Goal: Task Accomplishment & Management: Use online tool/utility

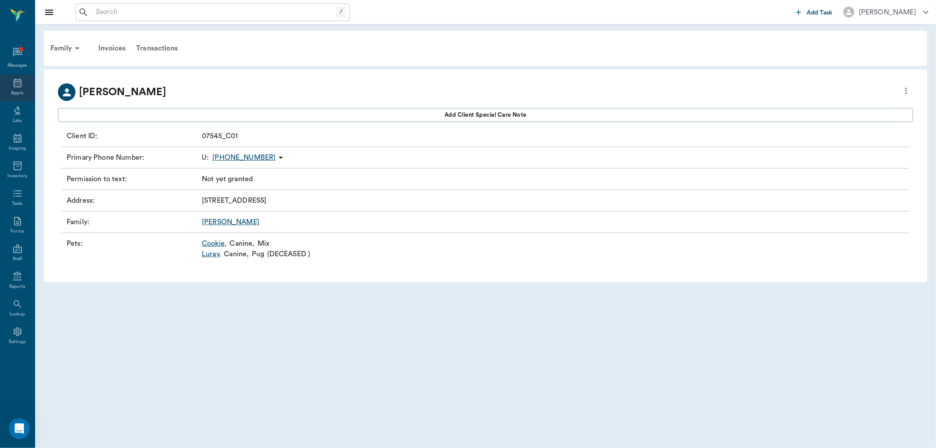
click at [28, 90] on div "Appts" at bounding box center [17, 88] width 35 height 28
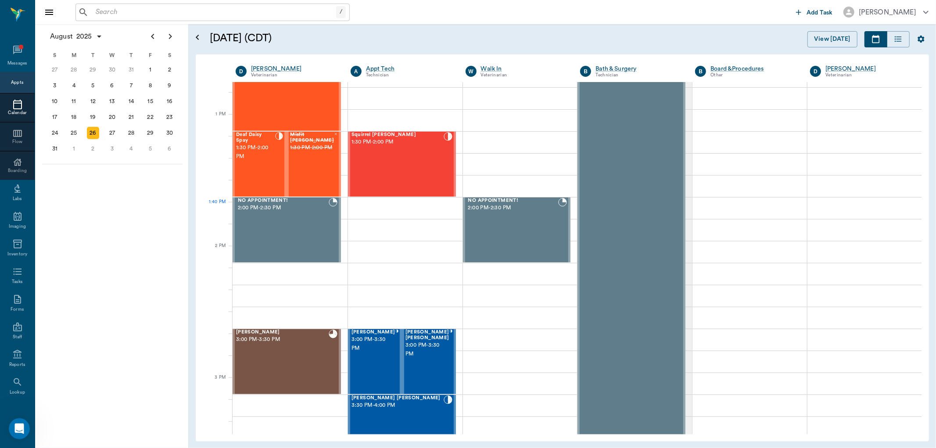
scroll to position [629, 0]
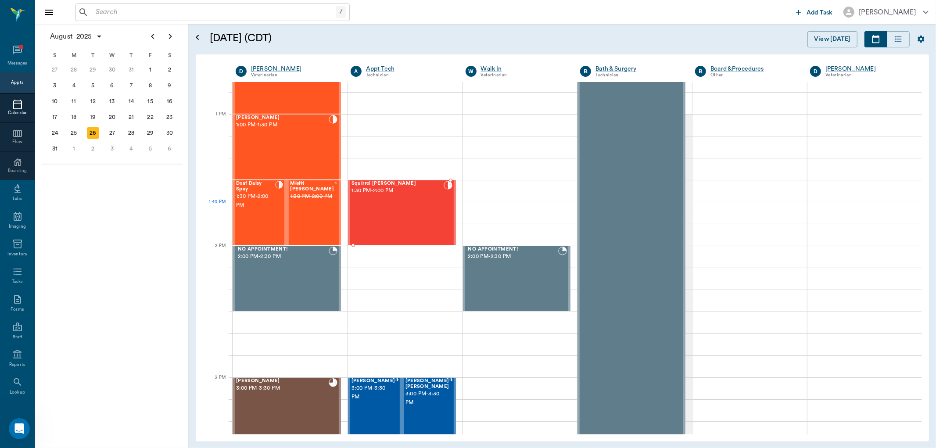
click at [411, 208] on div "Squirrel [PERSON_NAME] 1:30 PM - 2:00 PM" at bounding box center [397, 213] width 92 height 64
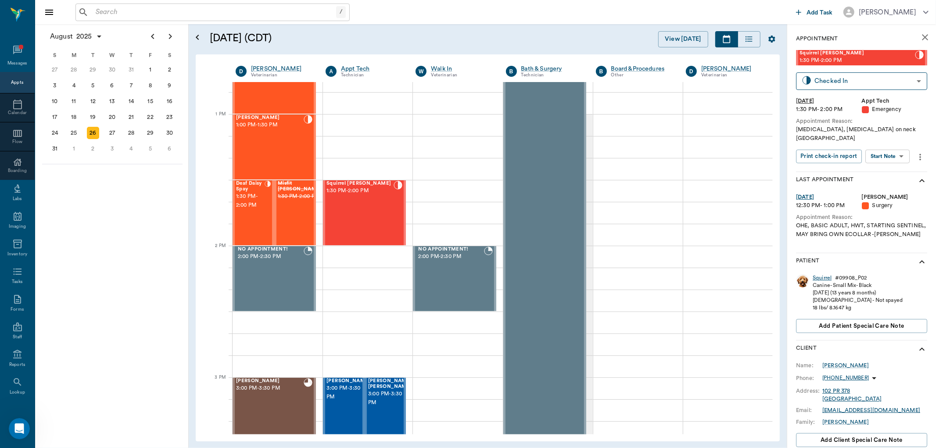
click at [822, 274] on div "Squirrel" at bounding box center [821, 277] width 19 height 7
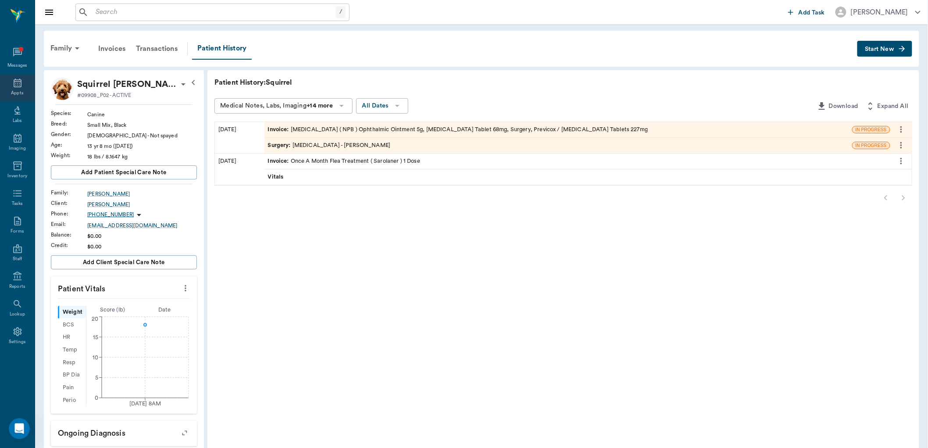
click at [14, 84] on icon at bounding box center [17, 83] width 11 height 11
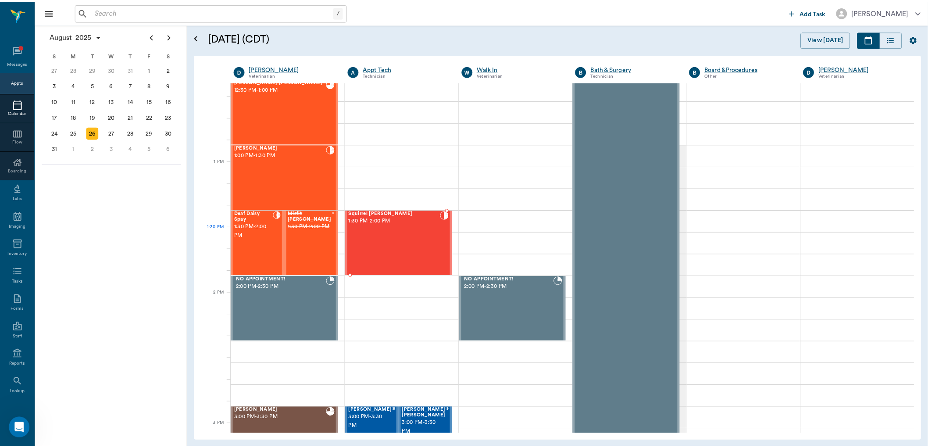
scroll to position [582, 0]
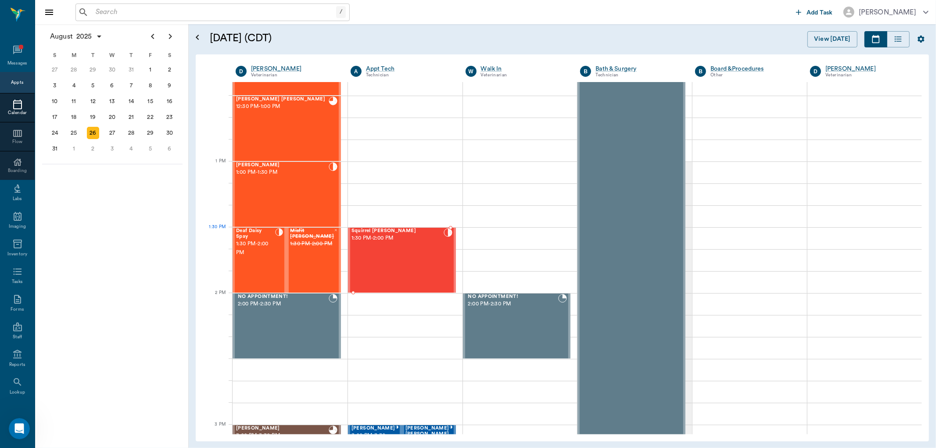
click at [395, 244] on div "Squirrel [PERSON_NAME] 1:30 PM - 2:00 PM" at bounding box center [397, 260] width 92 height 64
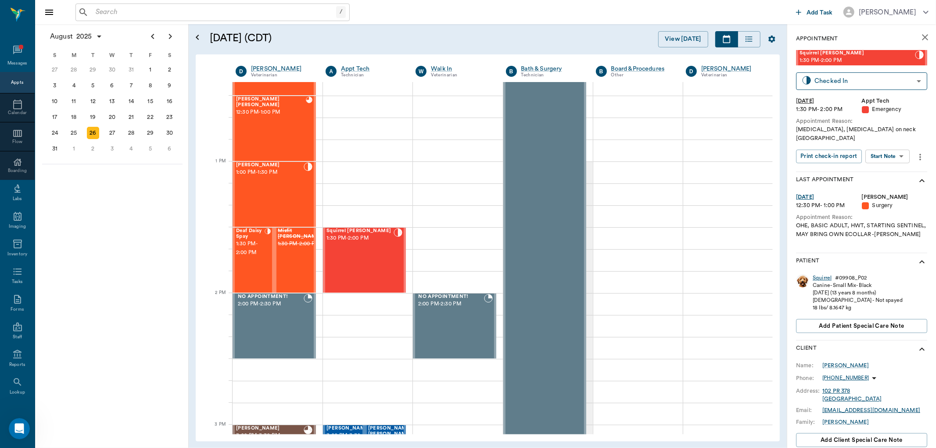
click at [827, 274] on div "Squirrel" at bounding box center [821, 277] width 19 height 7
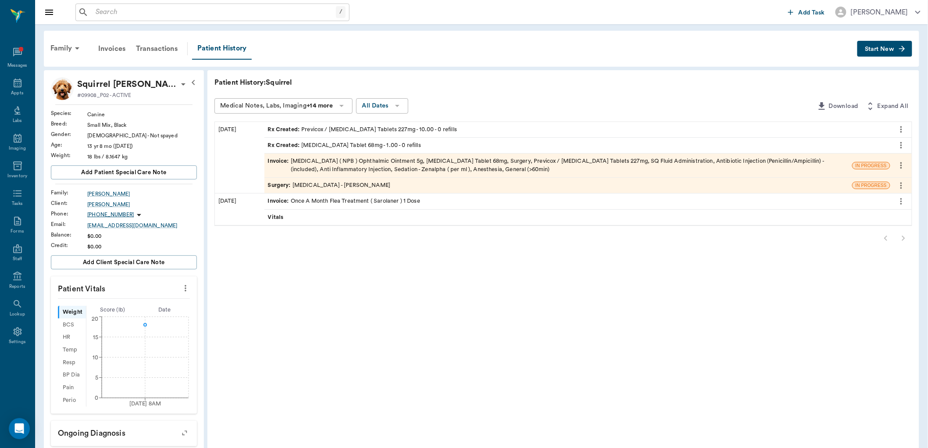
click at [290, 147] on span "Rx Created :" at bounding box center [285, 145] width 34 height 8
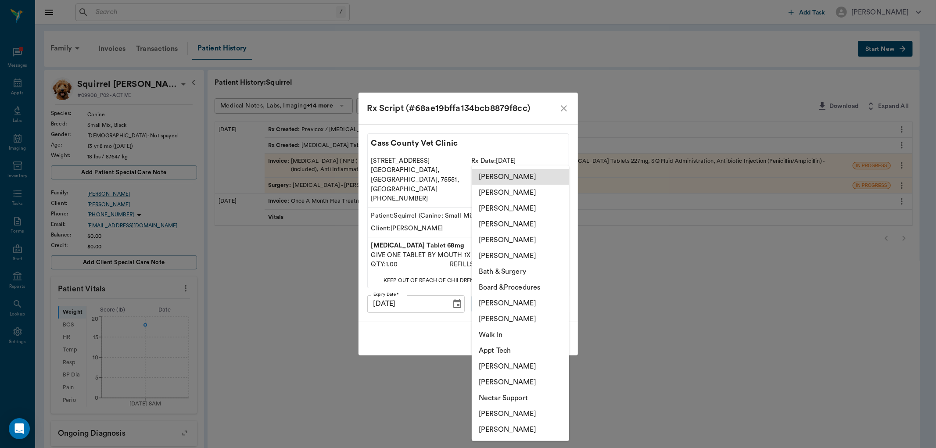
click at [496, 297] on body "/ ​ Add Task [PERSON_NAME] Nectar Messages Appts Labs Imaging Inventory Tasks F…" at bounding box center [468, 319] width 936 height 639
click at [504, 187] on li "[PERSON_NAME]" at bounding box center [519, 193] width 97 height 16
type input "63ec2e7e52e12b0ba117b124"
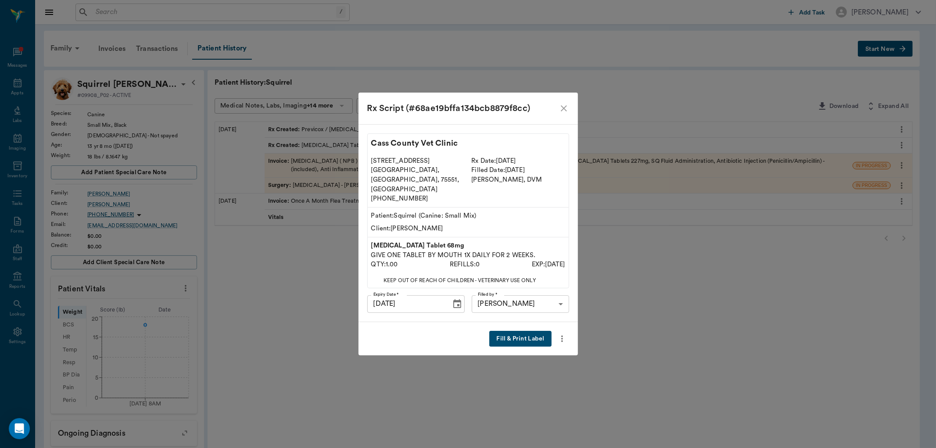
click at [524, 331] on button "Fill & Print Label" at bounding box center [520, 339] width 62 height 16
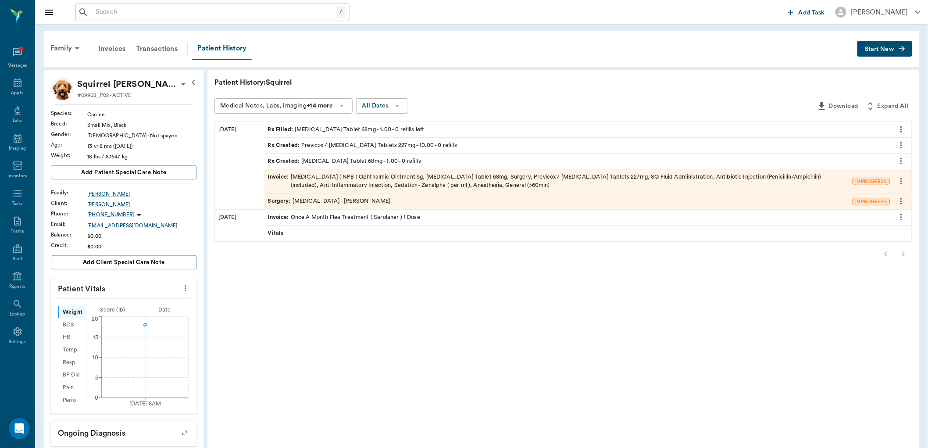
click at [296, 143] on span "Rx Created :" at bounding box center [285, 145] width 34 height 8
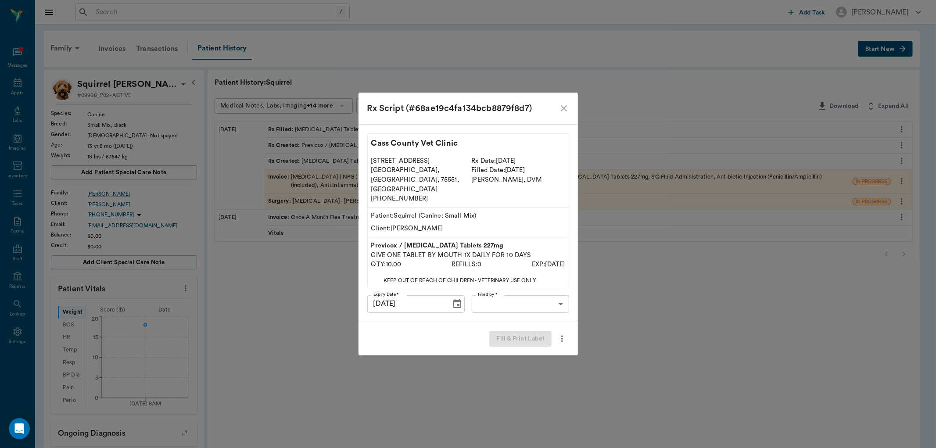
click at [546, 289] on body "/ ​ Add Task [PERSON_NAME] Nectar Messages Appts Labs Imaging Inventory Tasks F…" at bounding box center [468, 319] width 936 height 639
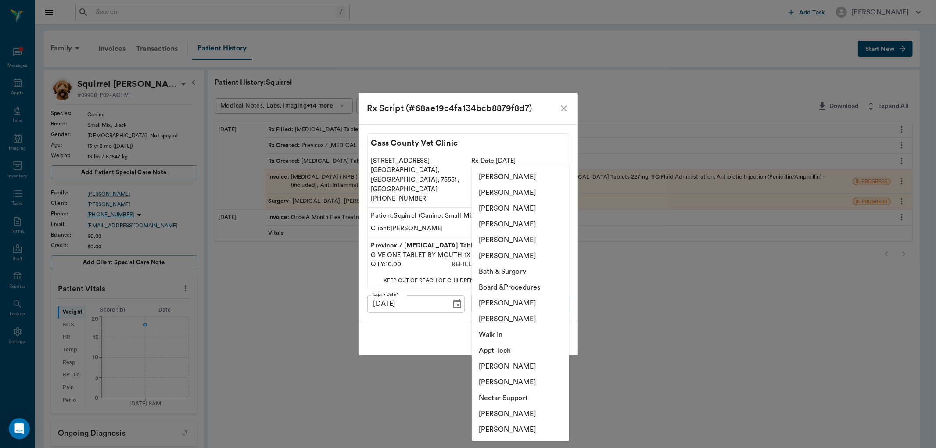
click at [503, 191] on li "[PERSON_NAME]" at bounding box center [519, 193] width 97 height 16
type input "63ec2e7e52e12b0ba117b124"
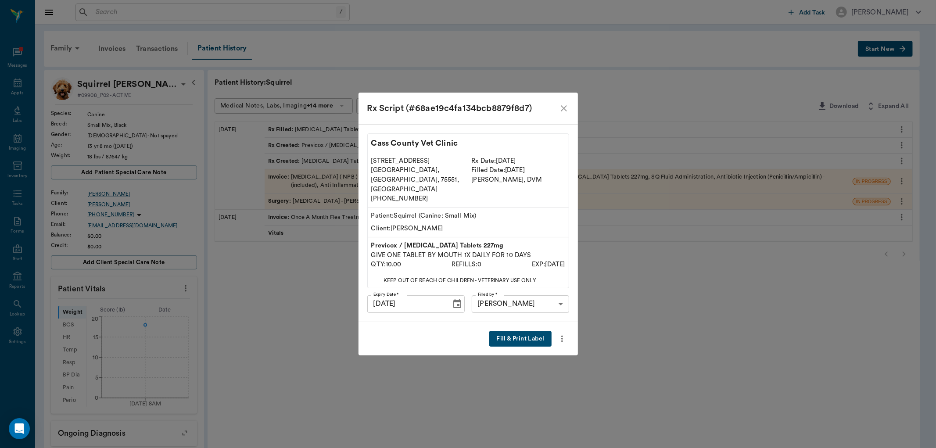
click at [510, 331] on button "Fill & Print Label" at bounding box center [520, 339] width 62 height 16
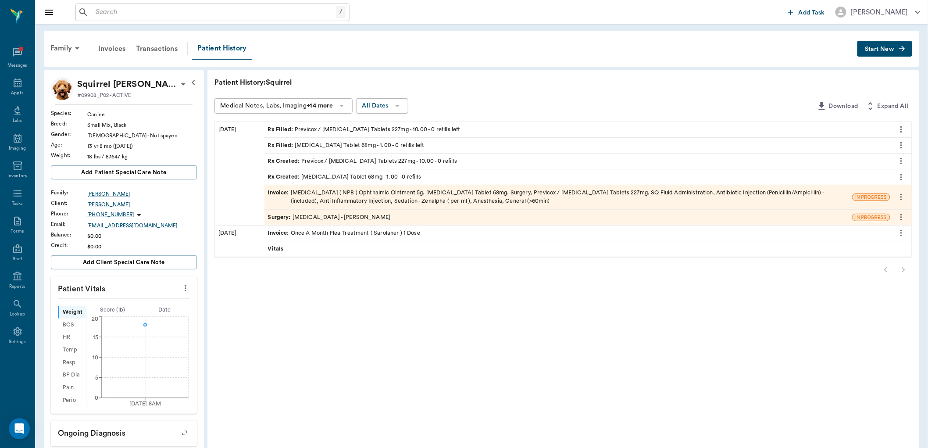
click at [283, 216] on span "Surgery :" at bounding box center [280, 217] width 25 height 8
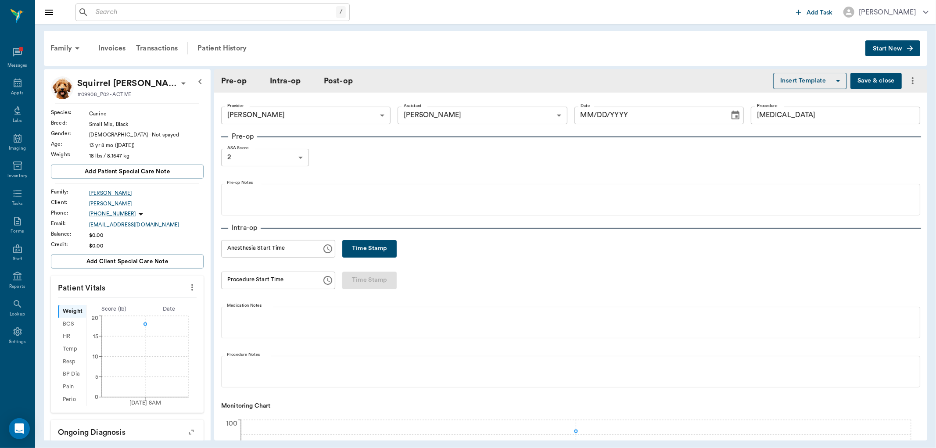
type input "63ec2f075fda476ae8351a4d"
type input "63ec2e7e52e12b0ba117b124"
type input "[MEDICAL_DATA]"
type input "2"
type input "[DATE]"
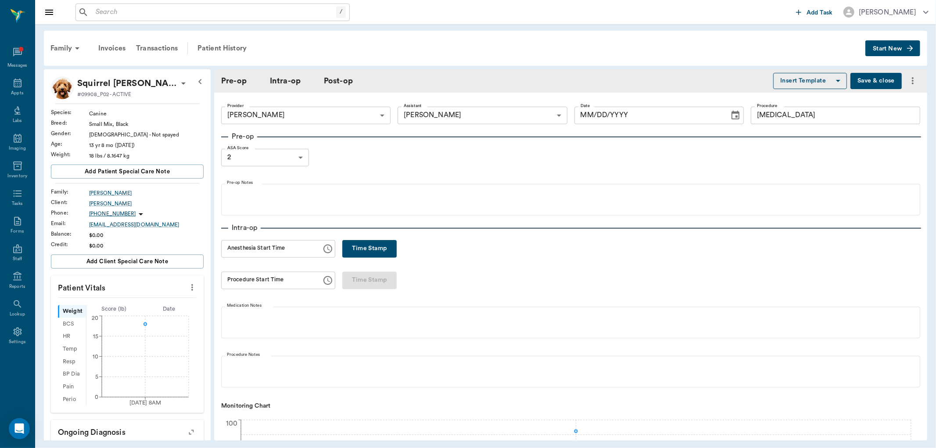
type input "02:24 PM"
type input "03:06 PM"
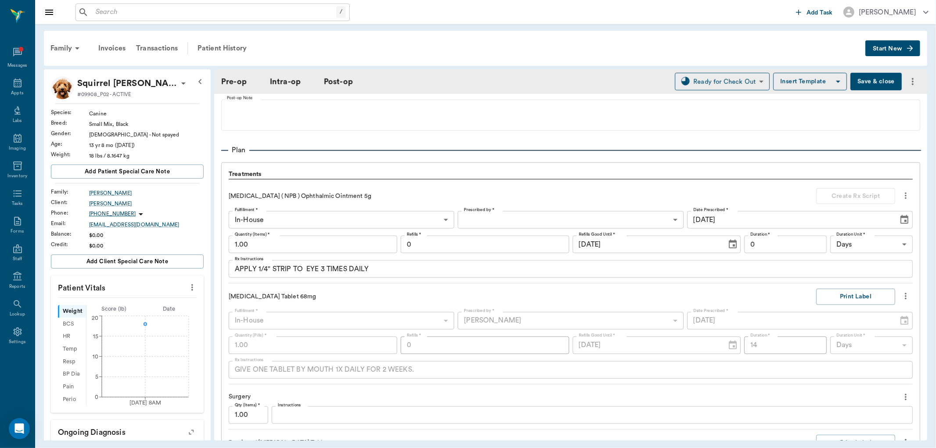
scroll to position [683, 0]
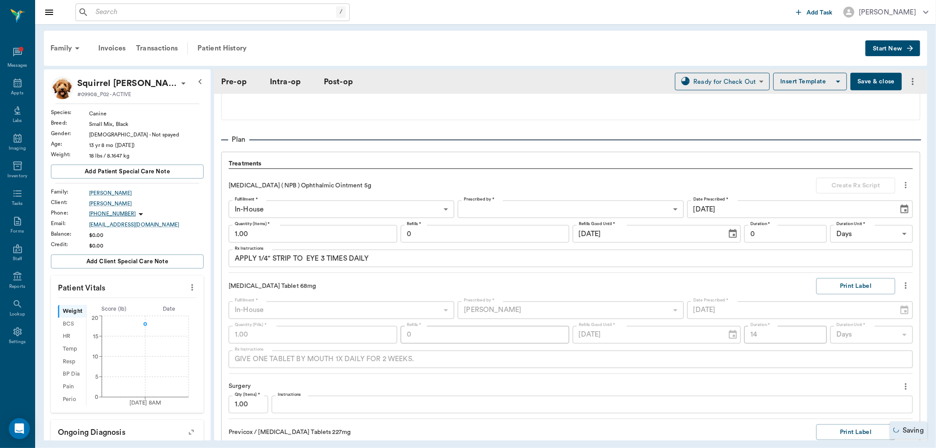
click at [518, 211] on body "/ ​ Add Task [PERSON_NAME] Nectar Messages Appts Labs Imaging Inventory Tasks F…" at bounding box center [468, 224] width 936 height 448
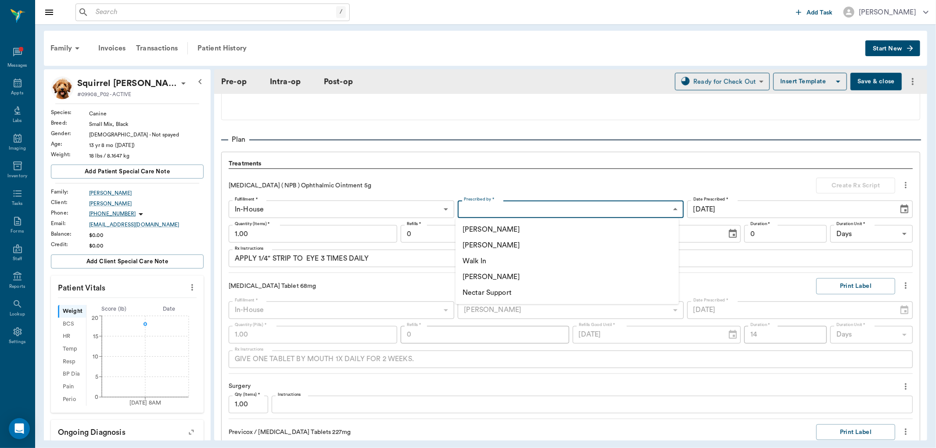
click at [483, 244] on li "[PERSON_NAME]" at bounding box center [566, 245] width 223 height 16
type input "63ec2f075fda476ae8351a4d"
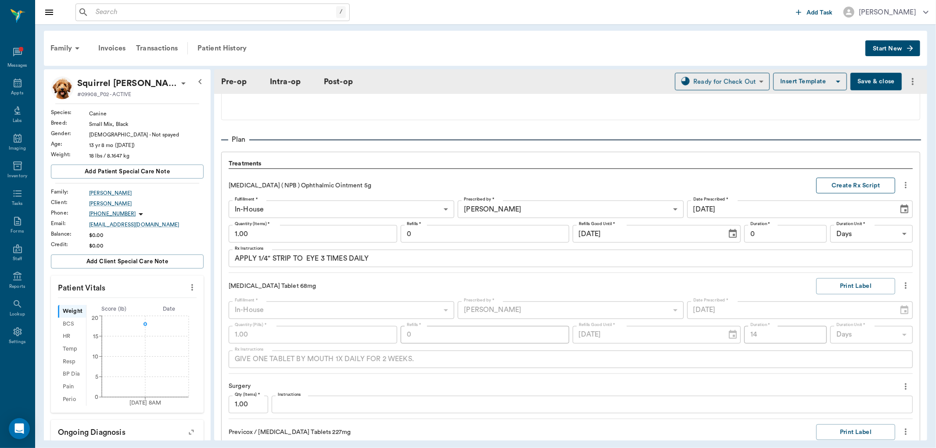
click at [844, 191] on button "Create Rx Script" at bounding box center [855, 186] width 79 height 16
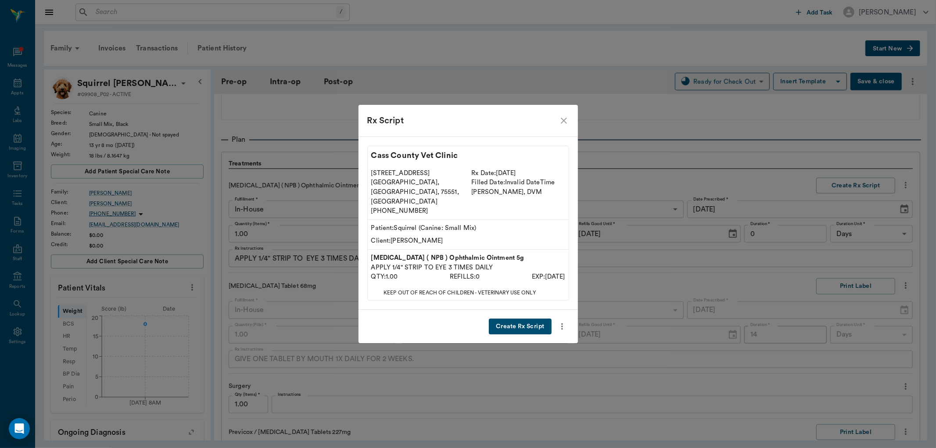
click at [514, 318] on button "Create Rx Script" at bounding box center [520, 326] width 62 height 16
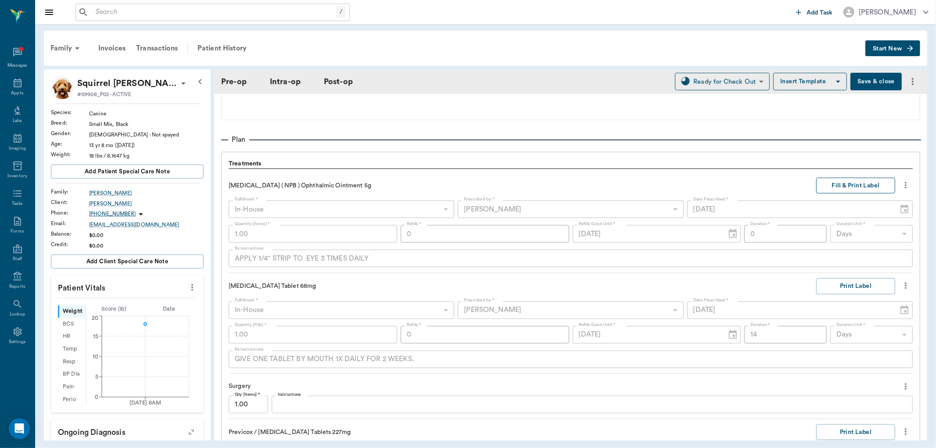
click at [831, 187] on button "Fill & Print Label" at bounding box center [855, 186] width 79 height 16
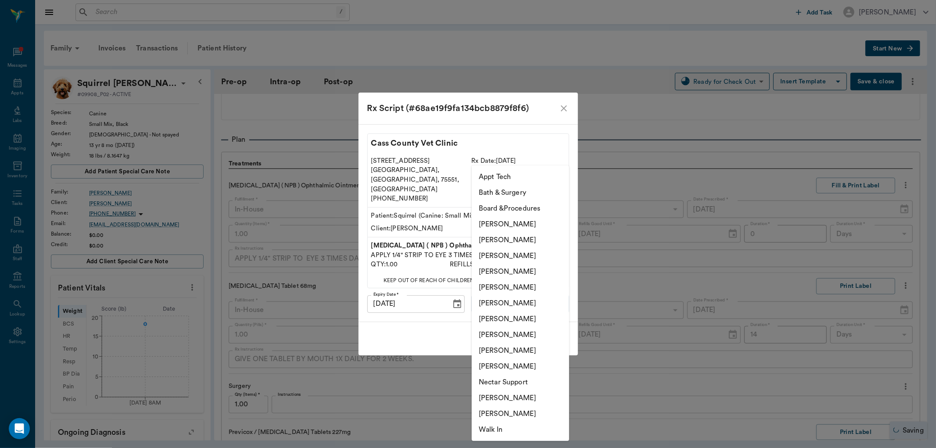
click at [516, 293] on body "/ ​ Add Task [PERSON_NAME] Nectar Messages Appts Labs Imaging Inventory Tasks F…" at bounding box center [468, 224] width 936 height 448
click at [510, 335] on li "[PERSON_NAME]" at bounding box center [519, 335] width 97 height 16
type input "63ec2e7e52e12b0ba117b124"
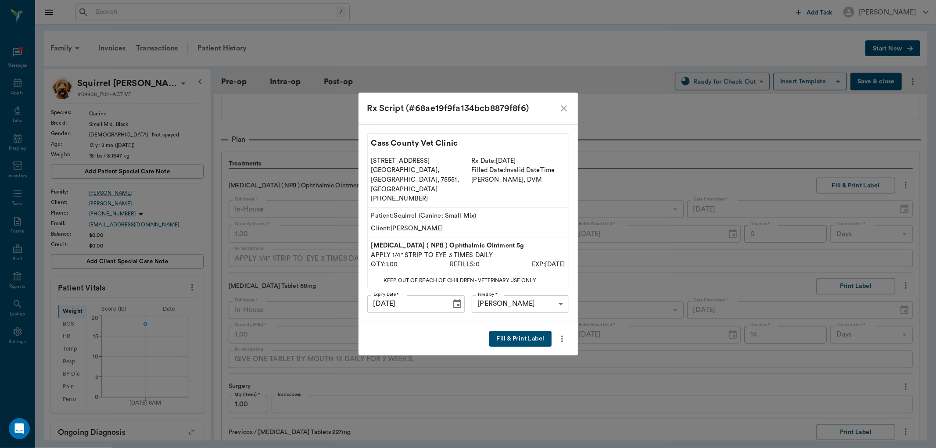
click at [528, 331] on button "Fill & Print Label" at bounding box center [520, 339] width 62 height 16
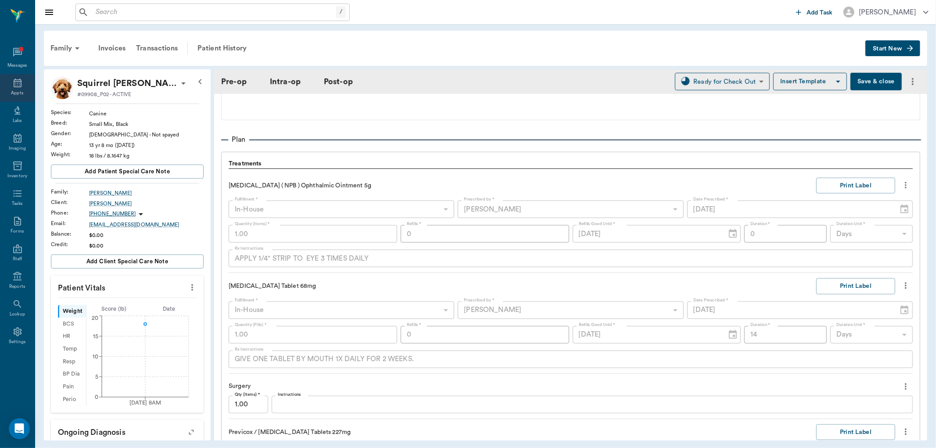
click at [16, 86] on icon at bounding box center [17, 83] width 11 height 11
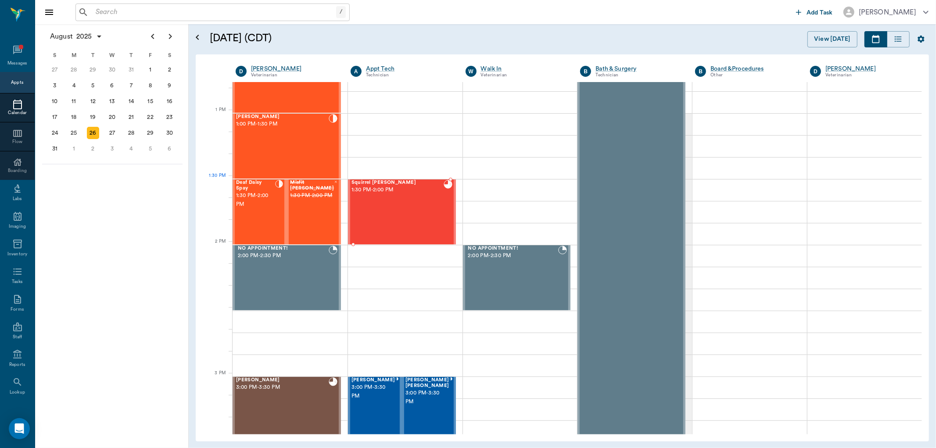
scroll to position [629, 0]
click at [409, 198] on div "Squirrel [PERSON_NAME] 1:30 PM - 2:00 PM" at bounding box center [397, 213] width 92 height 64
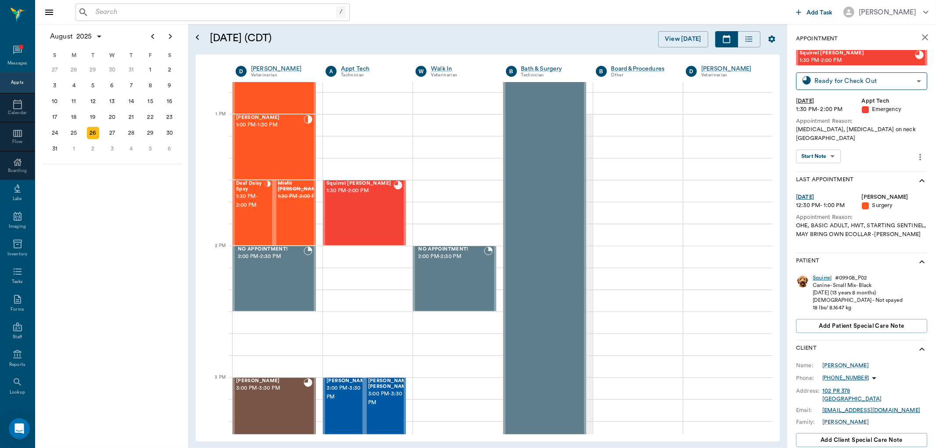
click at [822, 274] on div "Squirrel" at bounding box center [821, 277] width 19 height 7
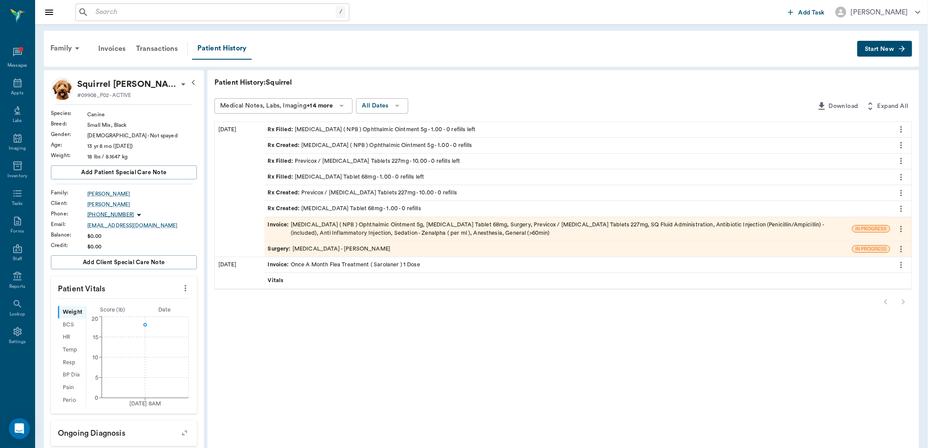
click at [274, 247] on span "Surgery :" at bounding box center [280, 249] width 25 height 8
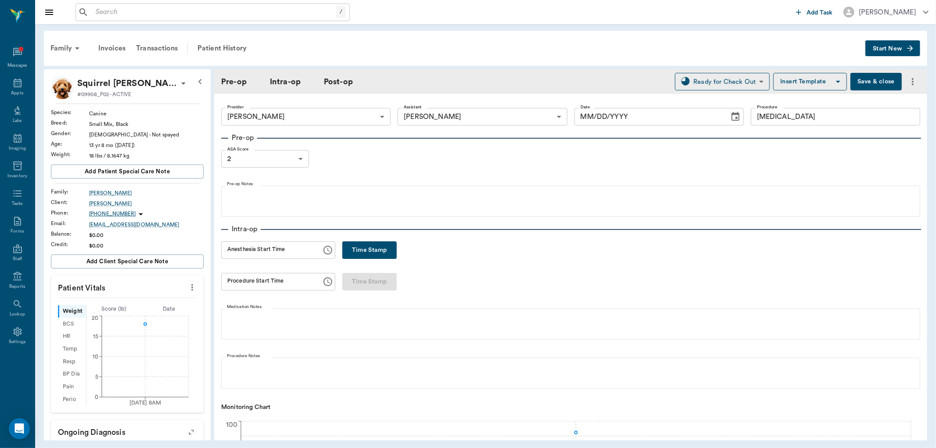
type input "63ec2f075fda476ae8351a4d"
type input "63ec2e7e52e12b0ba117b124"
type input "[MEDICAL_DATA]"
type input "2"
type input "[DATE]"
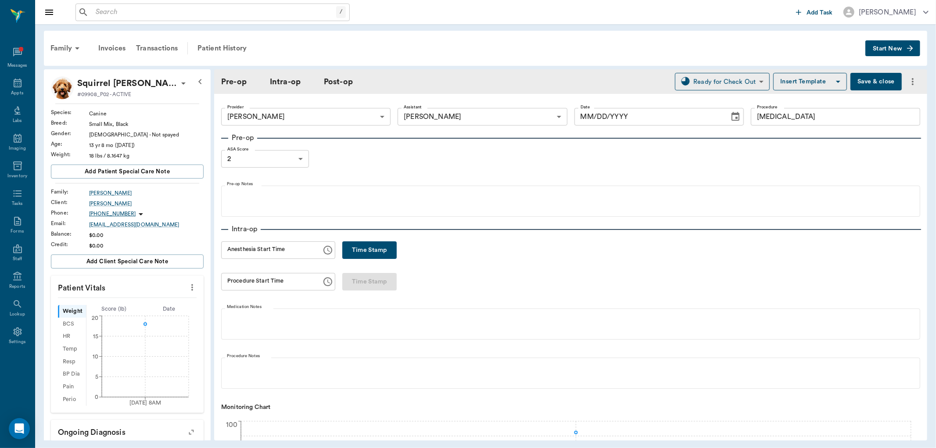
type input "02:24 PM"
type input "03:06 PM"
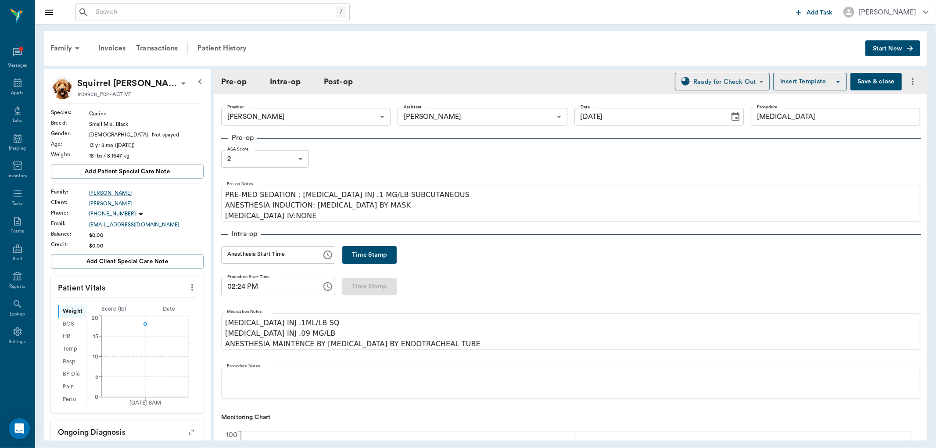
scroll to position [97, 0]
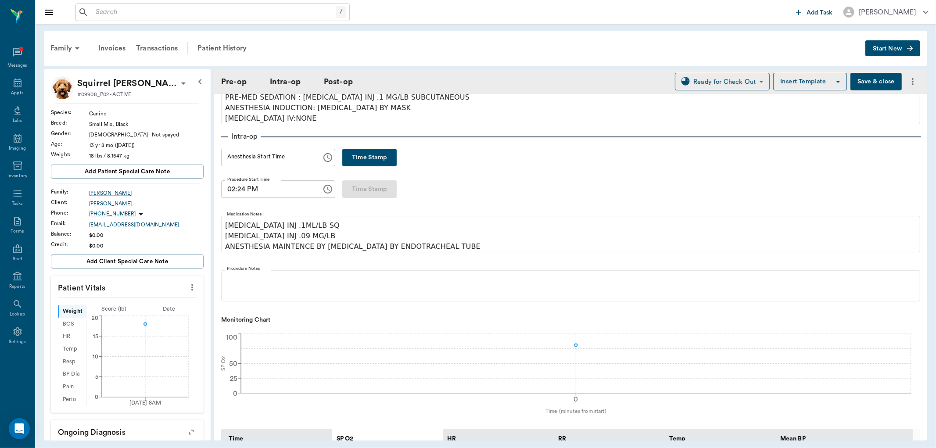
drag, startPoint x: 847, startPoint y: 77, endPoint x: 804, endPoint y: 68, distance: 44.6
click at [804, 68] on div "Family Invoices Transactions Patient History Start New Squirrel [PERSON_NAME] #…" at bounding box center [485, 235] width 900 height 423
click at [17, 81] on icon at bounding box center [18, 83] width 8 height 9
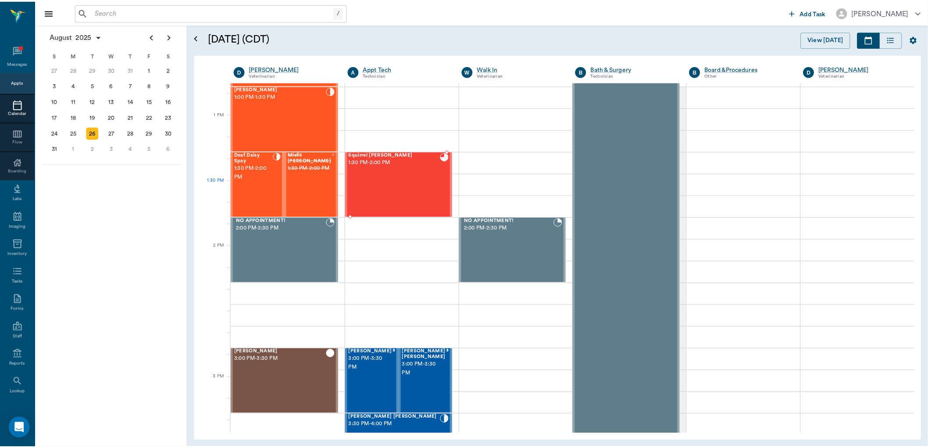
scroll to position [629, 0]
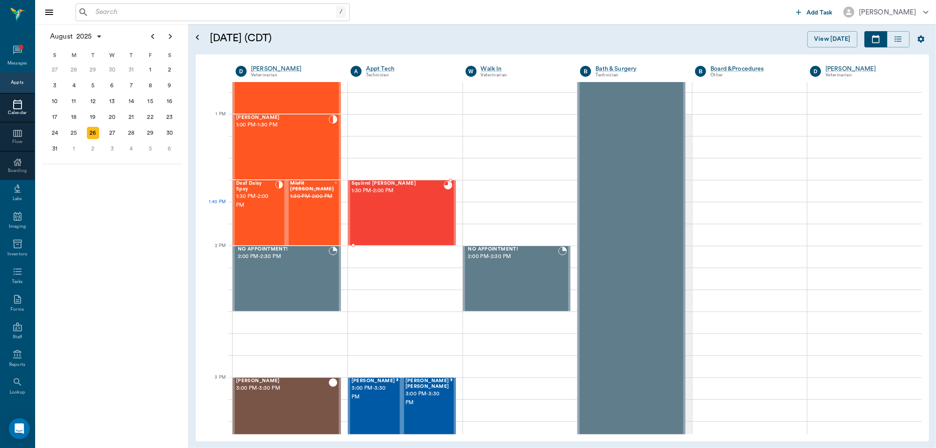
click at [409, 213] on div "Squirrel [PERSON_NAME] 1:30 PM - 2:00 PM" at bounding box center [397, 213] width 92 height 64
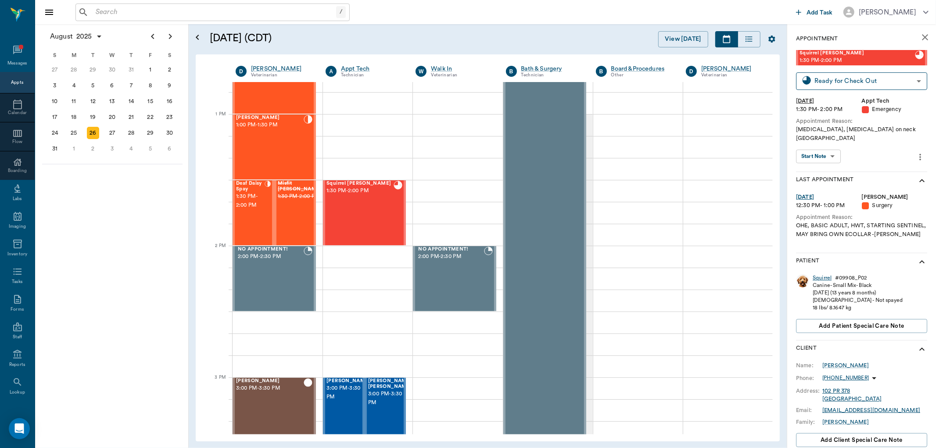
click at [823, 274] on div "Squirrel" at bounding box center [821, 277] width 19 height 7
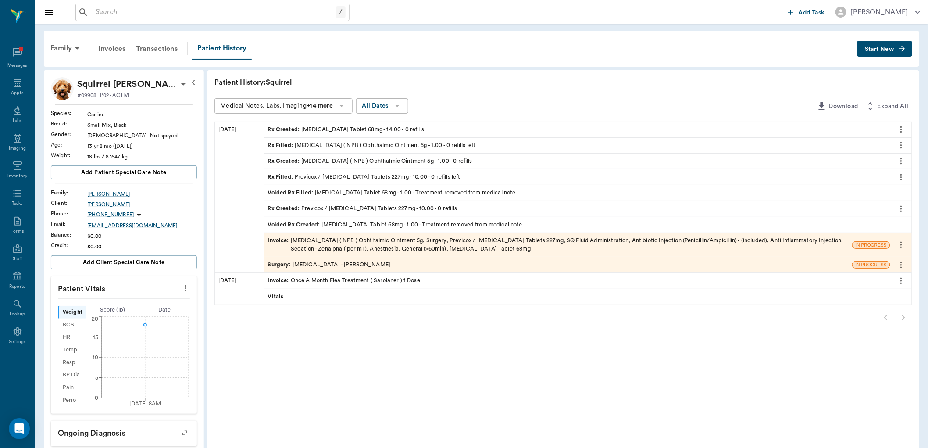
click at [283, 125] on span "Rx Created :" at bounding box center [285, 129] width 34 height 8
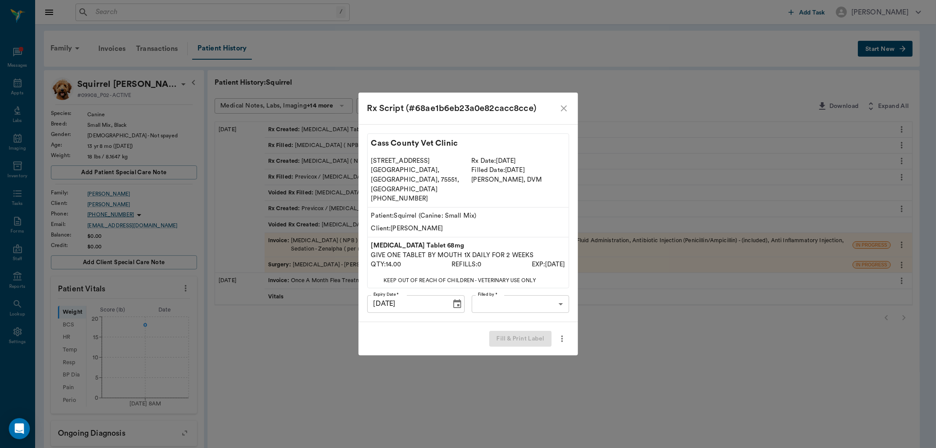
click at [507, 295] on body "/ ​ Add Task [PERSON_NAME] Nectar Messages Appts Labs Imaging Inventory Tasks F…" at bounding box center [468, 327] width 936 height 655
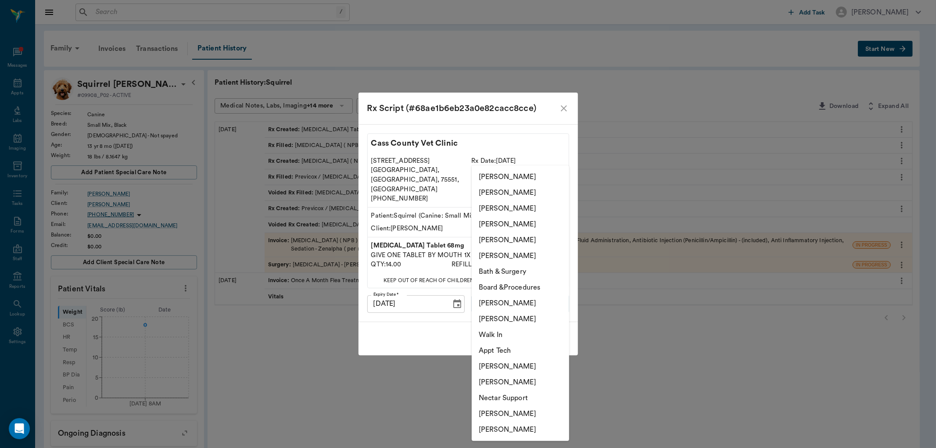
click at [492, 304] on li "[PERSON_NAME]" at bounding box center [519, 303] width 97 height 16
type input "63ec2ede52e12b0ba117d0d7"
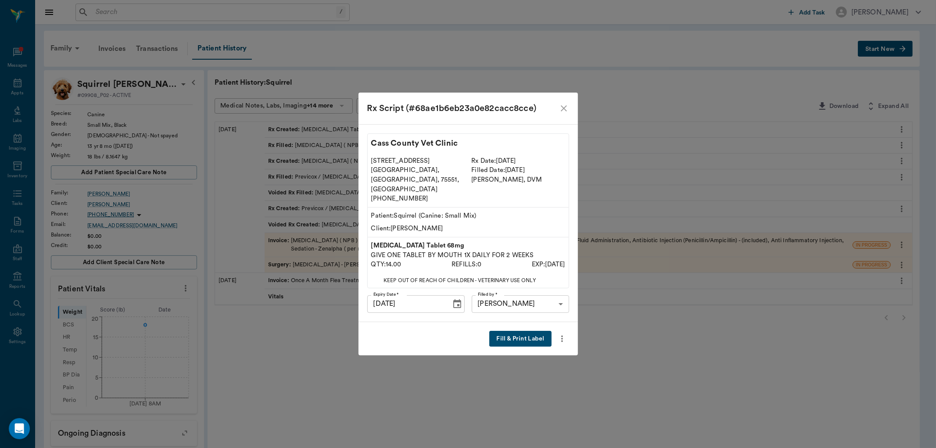
click at [524, 331] on button "Fill & Print Label" at bounding box center [520, 339] width 62 height 16
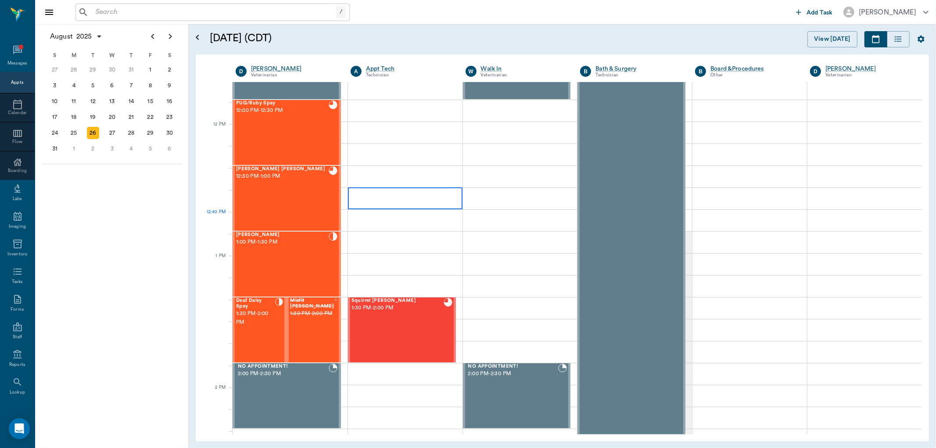
scroll to position [485, 0]
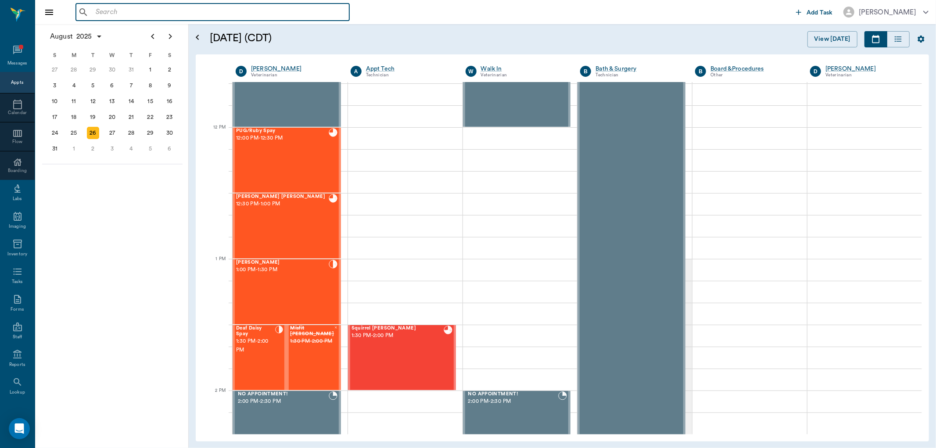
click at [155, 7] on input "text" at bounding box center [219, 12] width 254 height 12
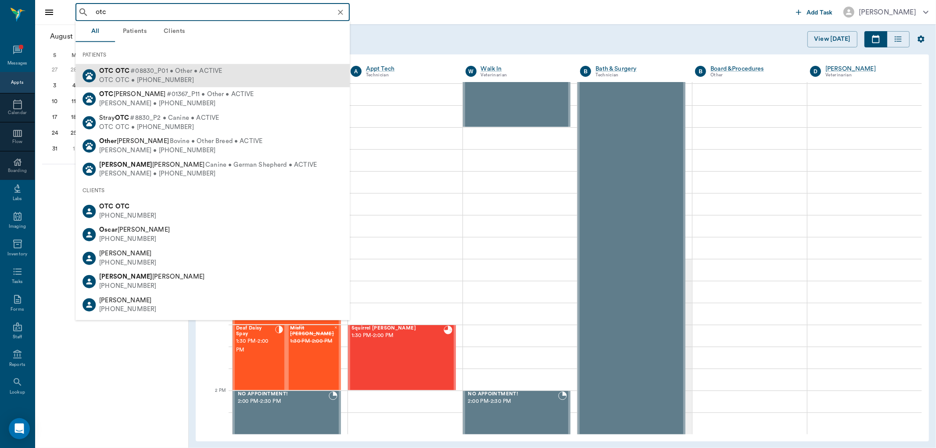
click at [212, 64] on div "OTC OTC #08830_P01 • Other • ACTIVE OTC OTC • (555) 555-5555" at bounding box center [212, 75] width 274 height 23
type input "otc"
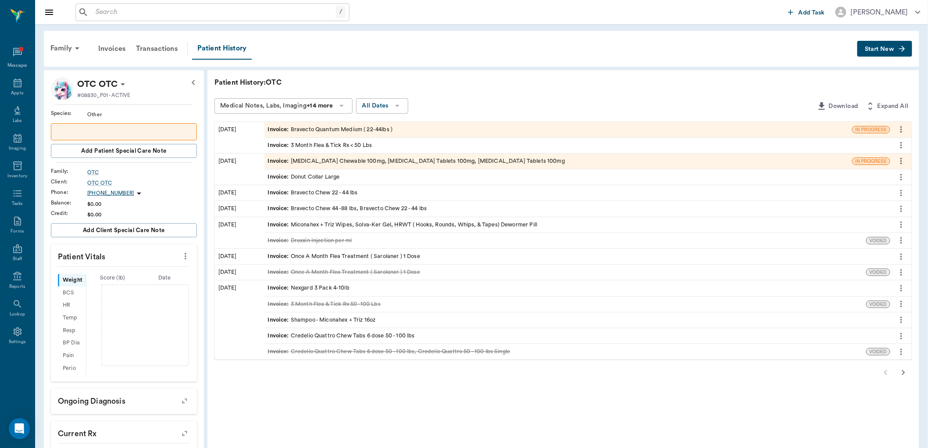
click at [875, 49] on span "Start New" at bounding box center [879, 49] width 29 height 0
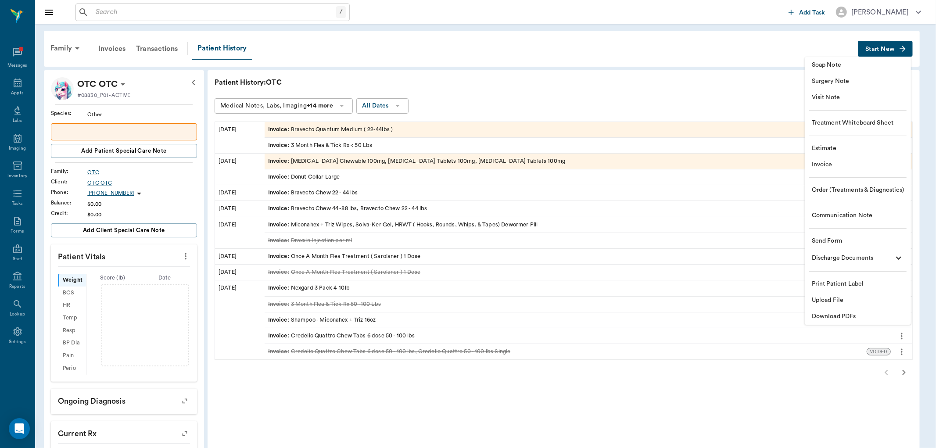
click at [863, 148] on span "Estimate" at bounding box center [857, 148] width 92 height 9
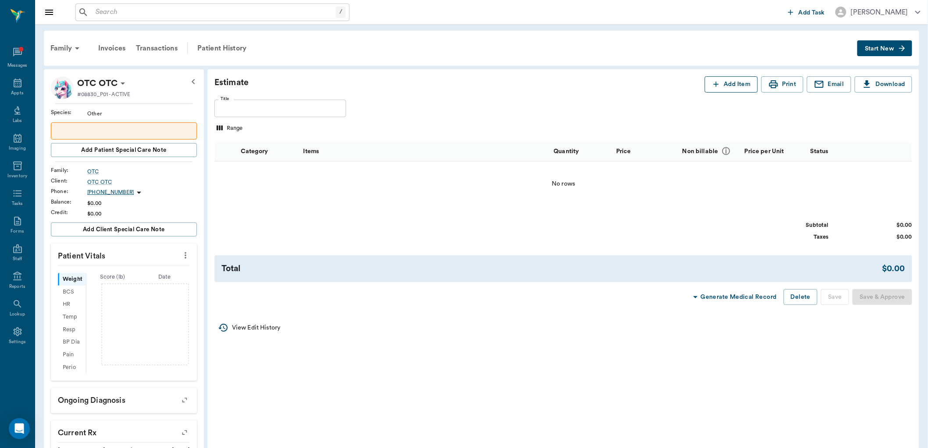
click at [725, 85] on button "Add Item" at bounding box center [731, 84] width 53 height 16
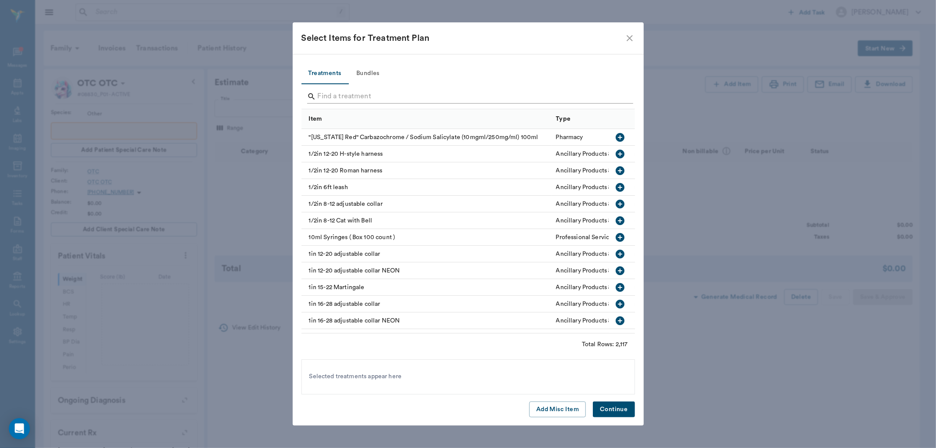
click at [425, 94] on input "Search" at bounding box center [469, 96] width 302 height 14
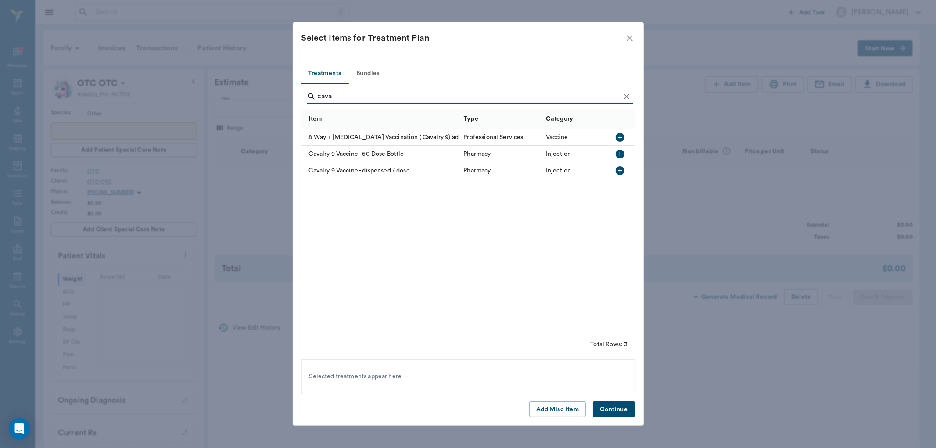
click at [416, 97] on input "cava" at bounding box center [469, 96] width 302 height 14
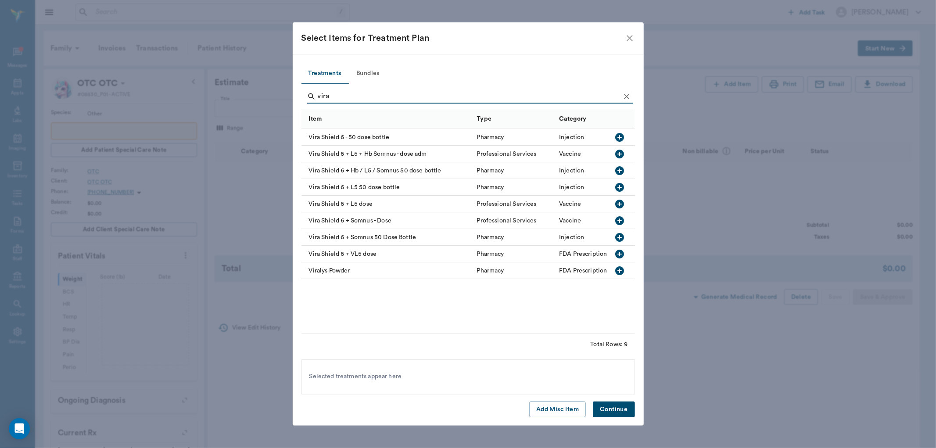
type input "vira"
click at [627, 43] on icon "close" at bounding box center [629, 38] width 11 height 11
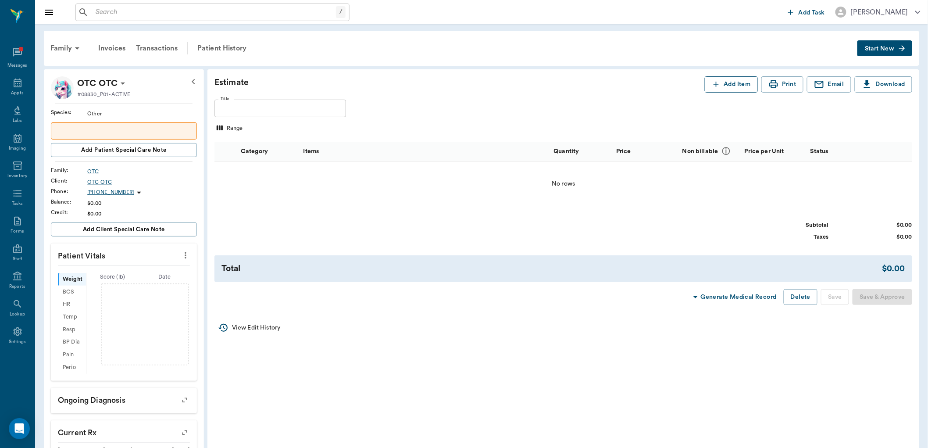
click at [739, 85] on button "Add Item" at bounding box center [731, 84] width 53 height 16
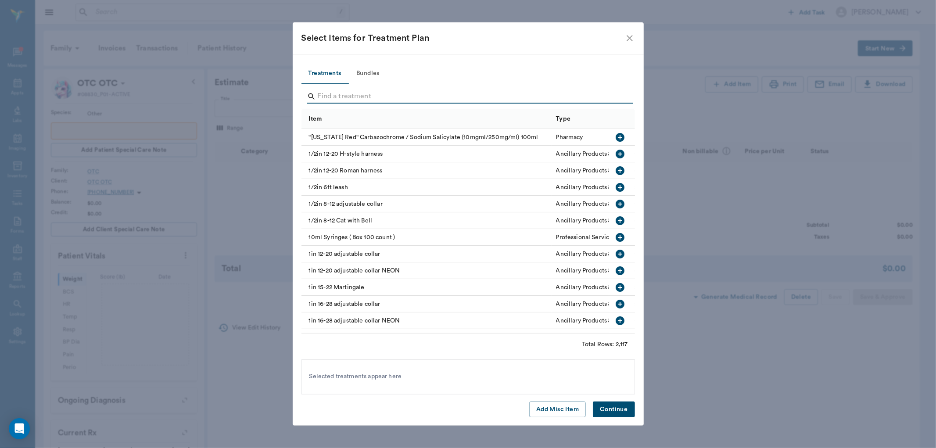
click at [388, 97] on input "Search" at bounding box center [469, 96] width 302 height 14
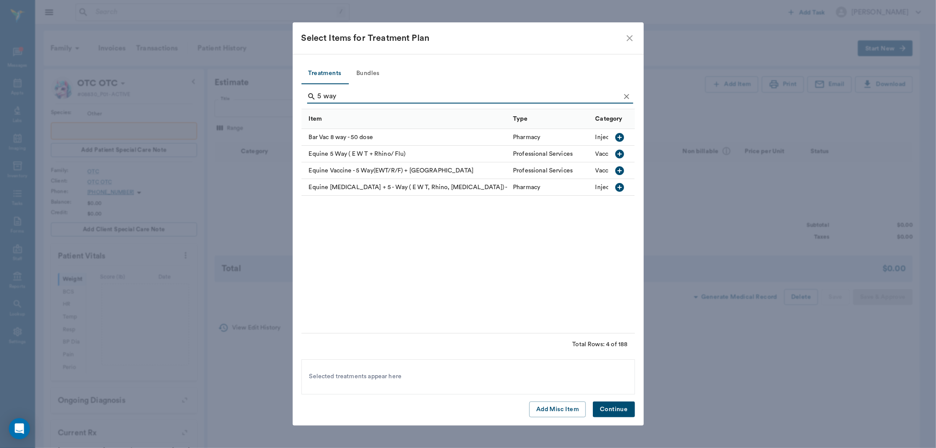
type input "5 way"
click at [632, 34] on icon "close" at bounding box center [629, 38] width 11 height 11
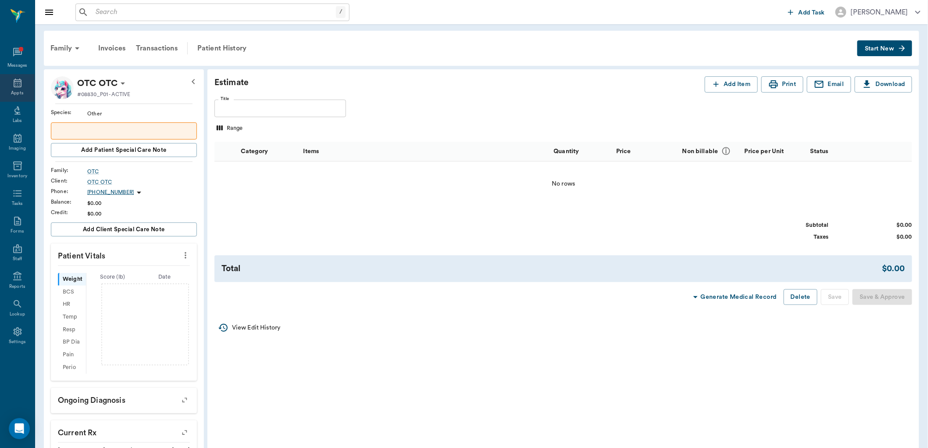
click at [10, 84] on div "Appts" at bounding box center [17, 88] width 35 height 28
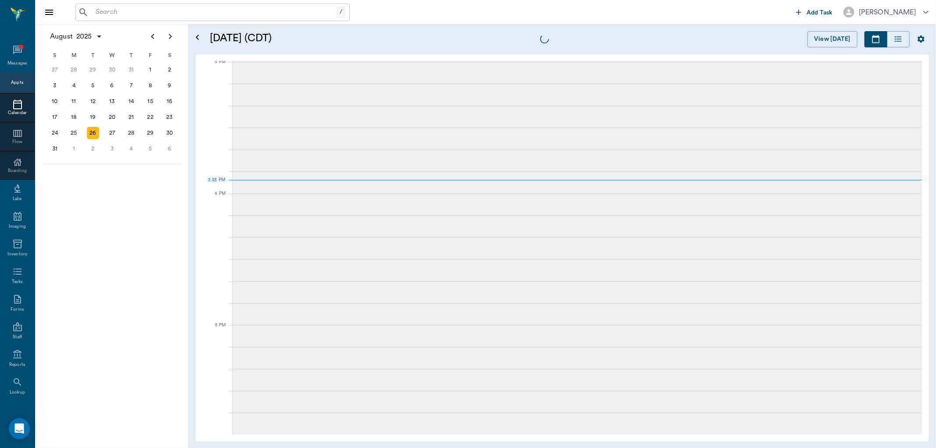
scroll to position [922, 0]
